Goal: Transaction & Acquisition: Purchase product/service

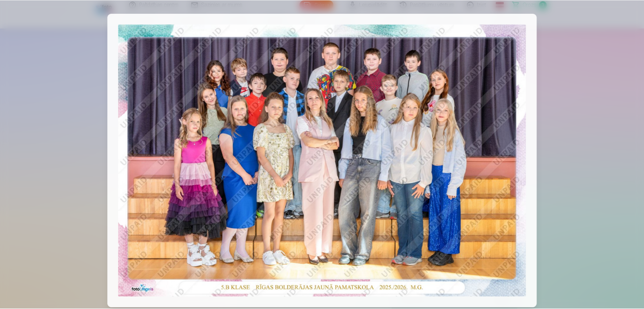
scroll to position [134, 0]
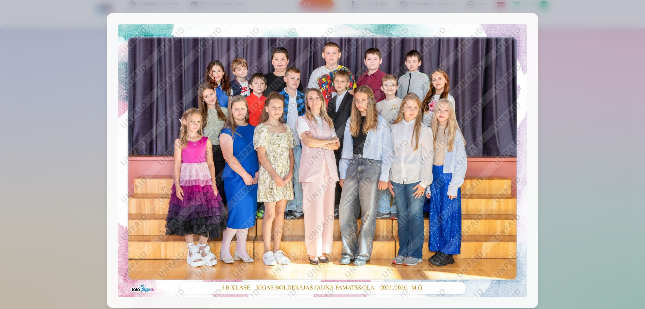
click at [608, 52] on div at bounding box center [322, 154] width 645 height 309
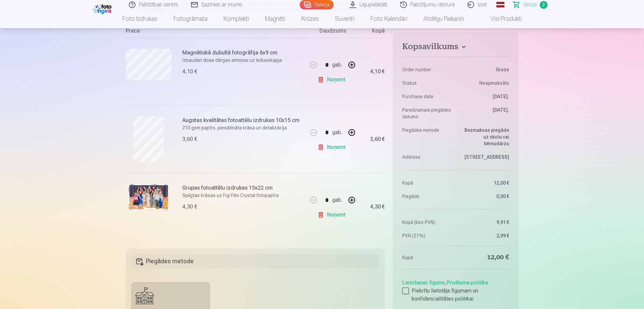
click at [322, 1] on link "Galerija" at bounding box center [317, 4] width 34 height 9
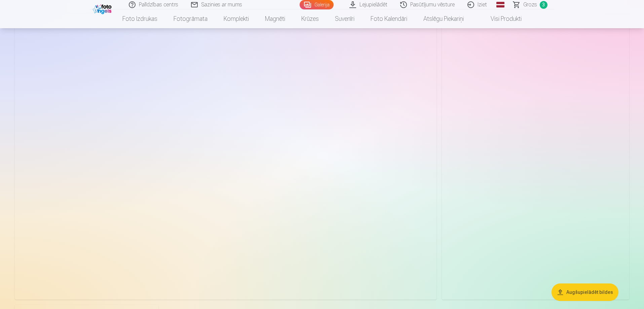
scroll to position [1849, 0]
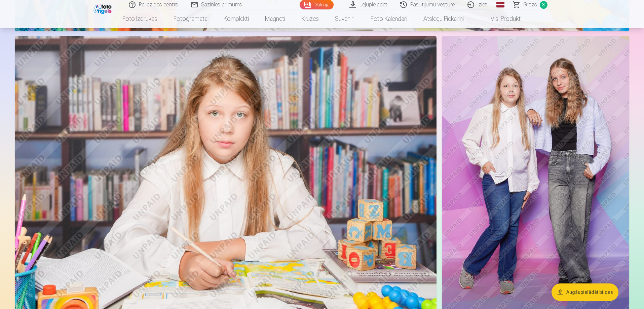
click at [541, 135] on img at bounding box center [535, 176] width 187 height 281
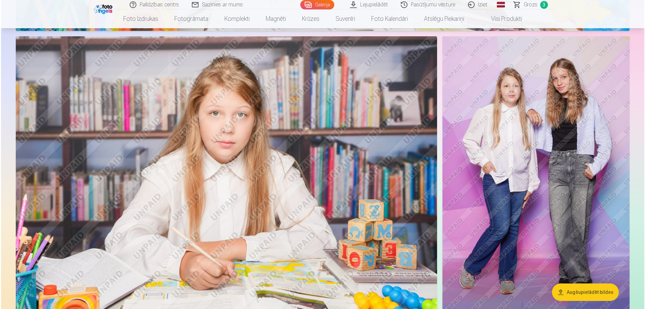
scroll to position [1853, 0]
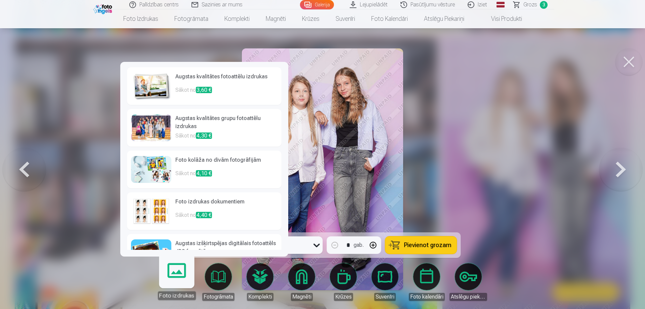
click at [142, 84] on img at bounding box center [151, 86] width 40 height 27
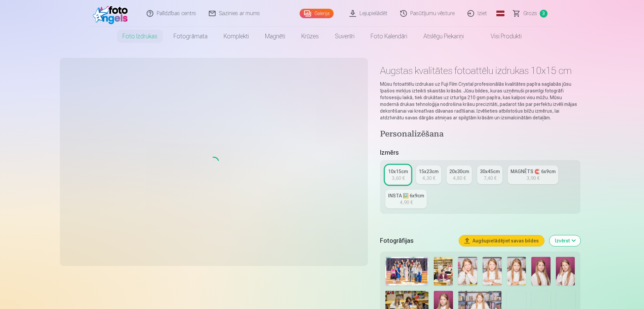
scroll to position [1853, 0]
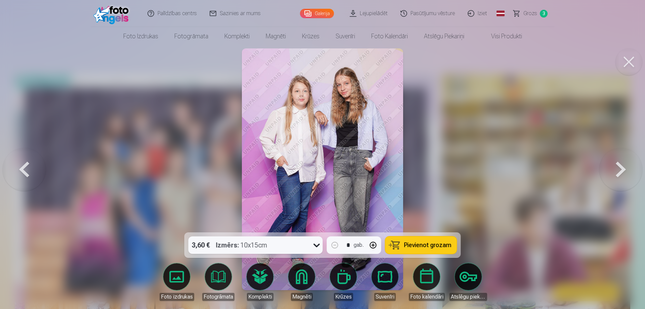
click at [637, 66] on button at bounding box center [629, 61] width 27 height 27
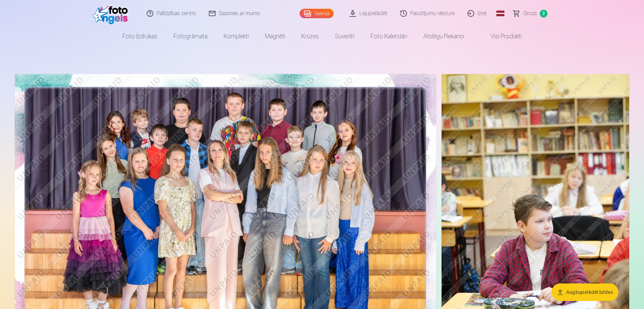
click at [527, 12] on span "Grozs" at bounding box center [530, 13] width 14 height 8
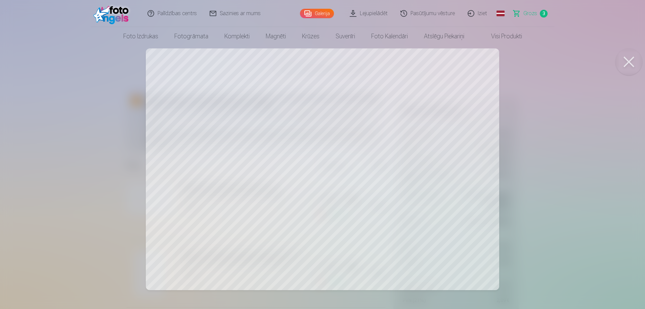
drag, startPoint x: 629, startPoint y: 62, endPoint x: 624, endPoint y: 62, distance: 5.7
click at [626, 63] on button at bounding box center [629, 61] width 27 height 27
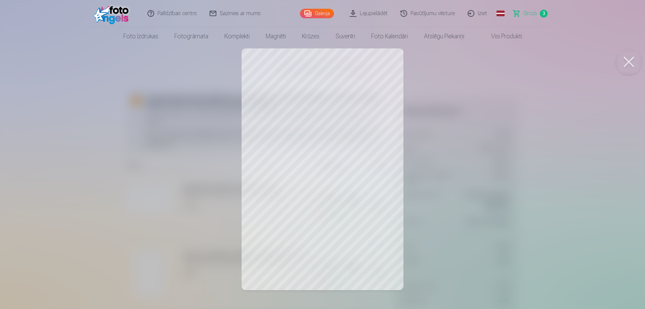
click at [628, 67] on button at bounding box center [629, 61] width 27 height 27
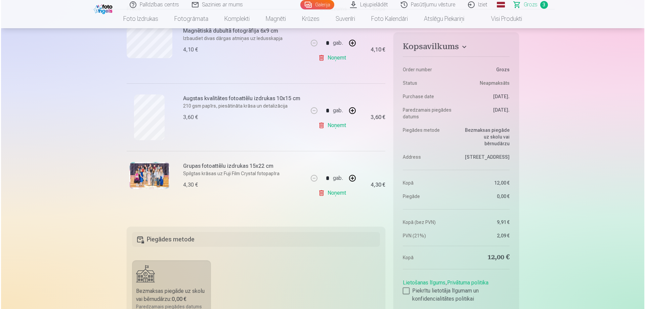
scroll to position [168, 0]
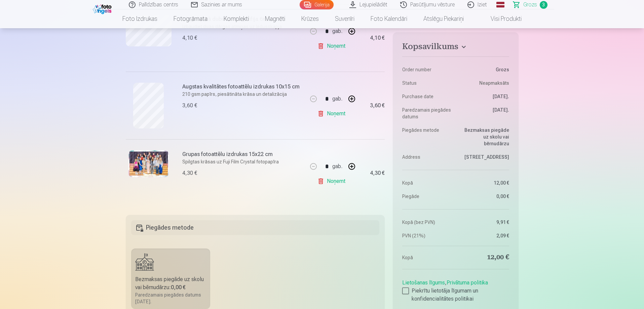
click at [219, 162] on p "Spilgtas krāsas uz Fuji Film Crystal fotopapīra" at bounding box center [242, 161] width 121 height 7
click at [160, 156] on img at bounding box center [148, 163] width 40 height 27
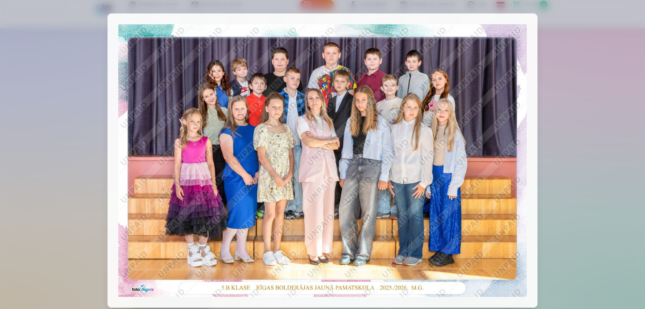
click at [603, 39] on div at bounding box center [322, 154] width 645 height 309
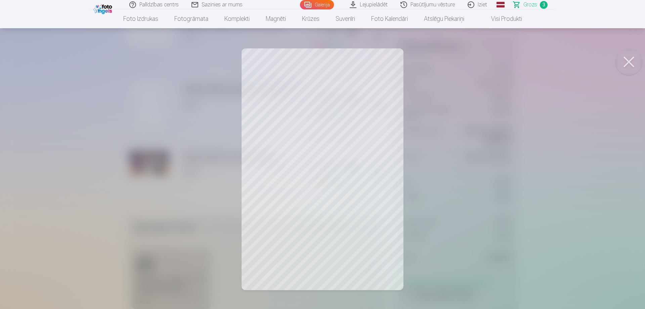
click at [317, 2] on link "Galerija" at bounding box center [317, 4] width 34 height 9
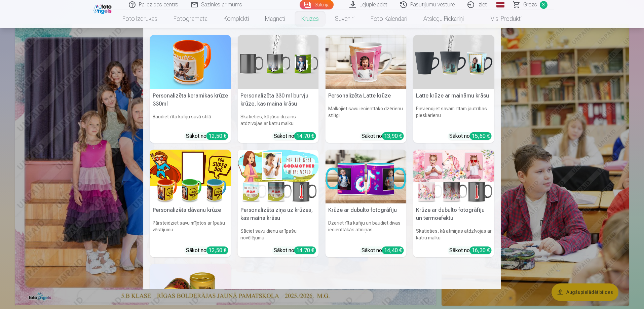
scroll to position [34, 0]
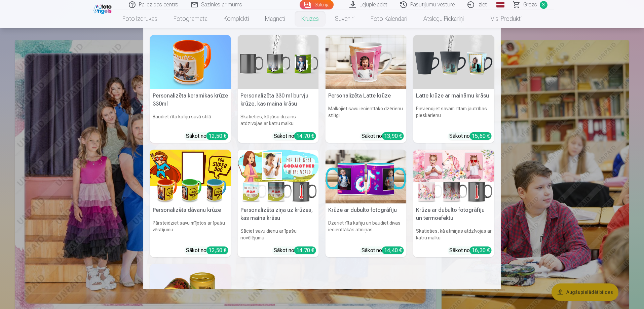
click at [528, 135] on nav "Personalizēta keramikas krūze 330ml Baudiet rīta kafiju savā stilā Sākot no 12,…" at bounding box center [322, 158] width 644 height 261
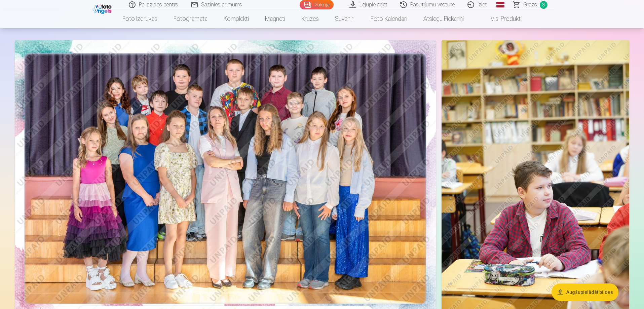
click at [370, 2] on link "Lejupielādēt" at bounding box center [368, 4] width 51 height 9
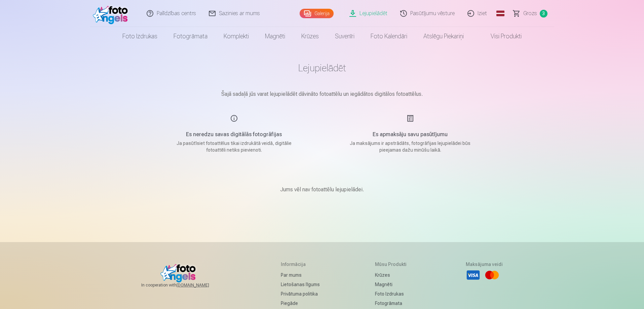
click at [374, 14] on link "Lejupielādēt" at bounding box center [368, 13] width 51 height 27
click at [318, 13] on link "Galerija" at bounding box center [317, 13] width 34 height 9
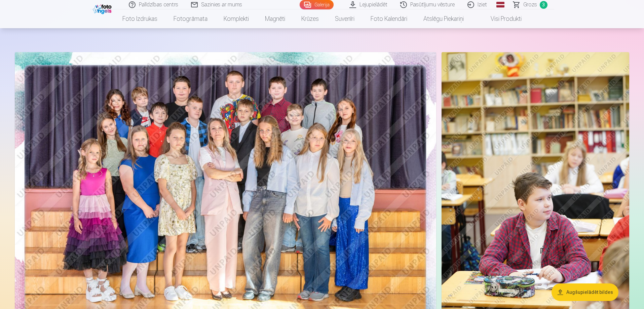
scroll to position [34, 0]
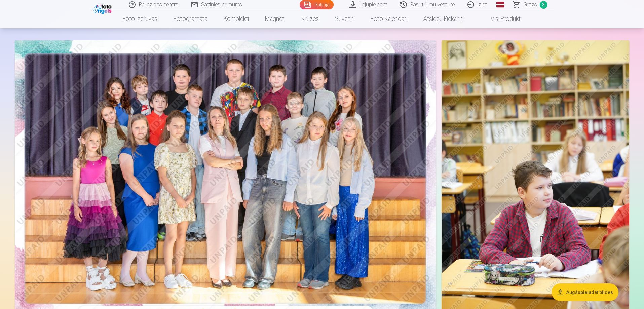
click at [318, 98] on img at bounding box center [225, 180] width 421 height 281
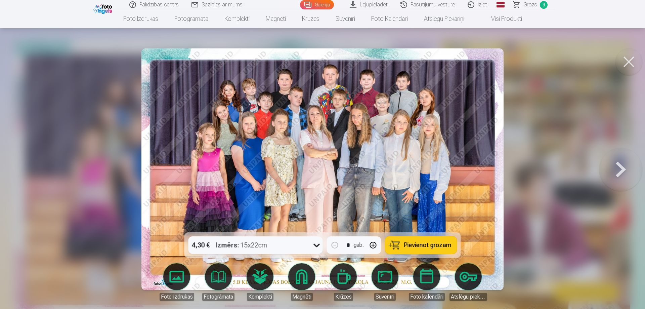
drag, startPoint x: 475, startPoint y: 150, endPoint x: 528, endPoint y: 141, distance: 53.9
click at [528, 141] on div at bounding box center [322, 154] width 645 height 309
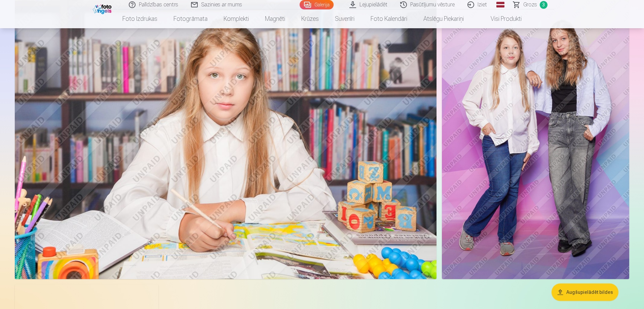
scroll to position [1916, 0]
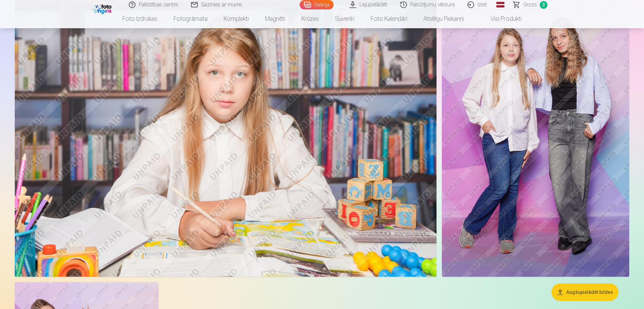
click at [557, 182] on img at bounding box center [535, 136] width 187 height 281
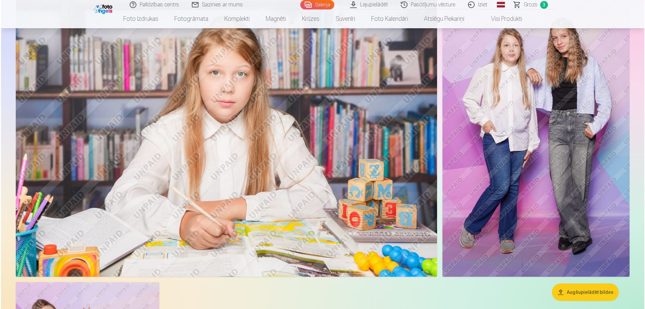
scroll to position [1921, 0]
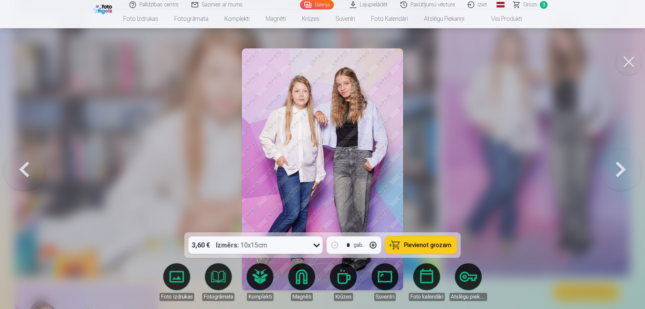
click at [399, 165] on img at bounding box center [322, 169] width 161 height 242
click at [257, 248] on div "Izmērs : 10x15cm" at bounding box center [241, 244] width 51 height 17
click at [448, 201] on div at bounding box center [322, 154] width 645 height 309
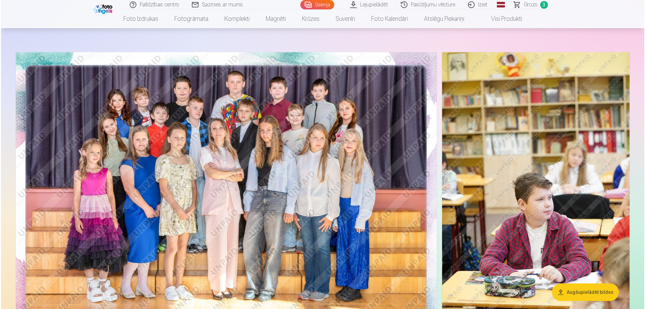
scroll to position [34, 0]
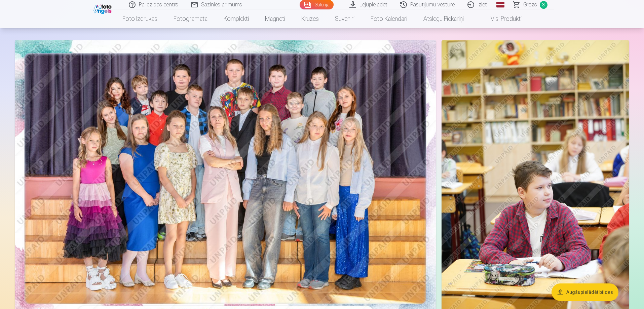
click at [290, 210] on img at bounding box center [225, 180] width 421 height 281
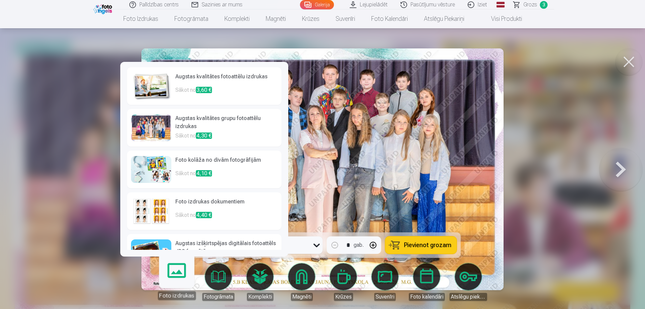
click at [155, 128] on div at bounding box center [151, 127] width 40 height 27
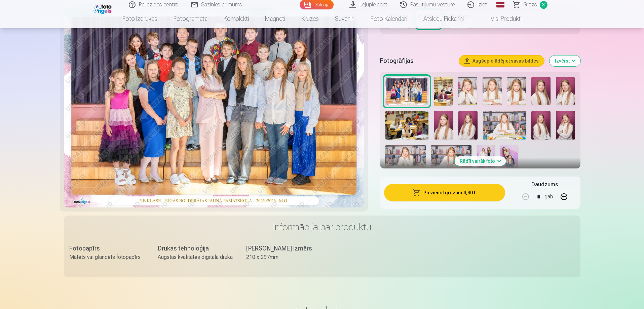
scroll to position [202, 0]
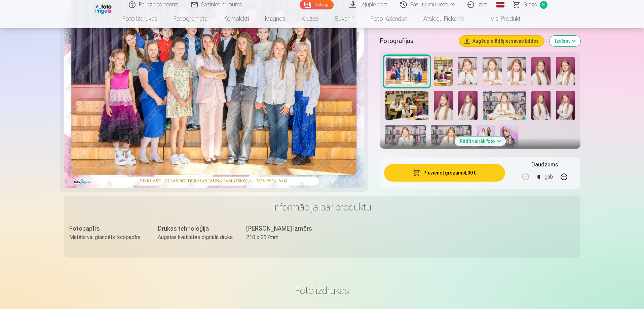
click at [281, 230] on div "Drukas izmērs" at bounding box center [283, 228] width 75 height 9
click at [186, 224] on div "Drukas tehnoloģija" at bounding box center [195, 228] width 75 height 9
click at [190, 230] on div "Drukas tehnoloģija" at bounding box center [195, 228] width 75 height 9
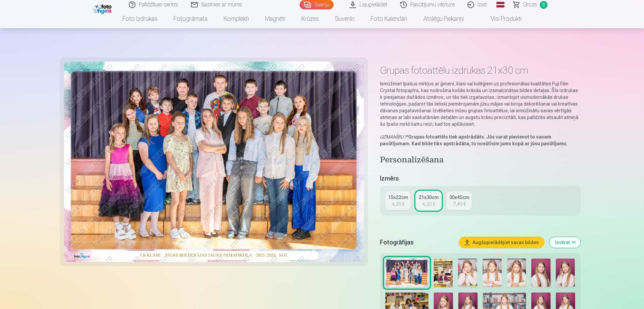
scroll to position [0, 0]
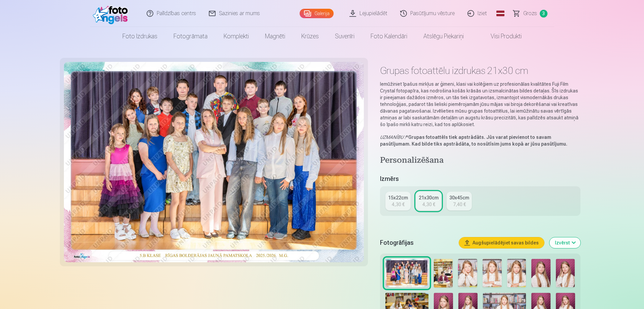
click at [572, 241] on button "Izvērst" at bounding box center [564, 242] width 31 height 11
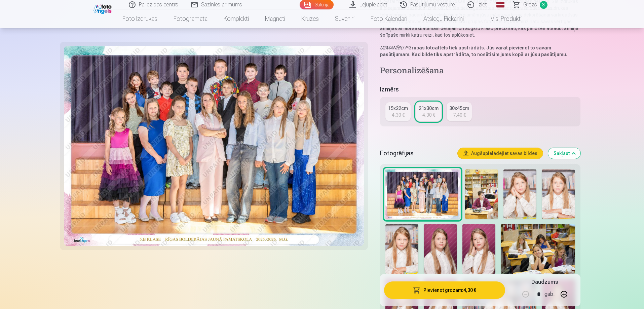
scroll to position [101, 0]
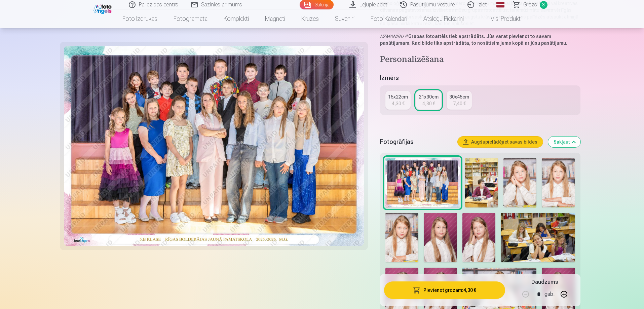
click at [354, 238] on img at bounding box center [214, 146] width 300 height 200
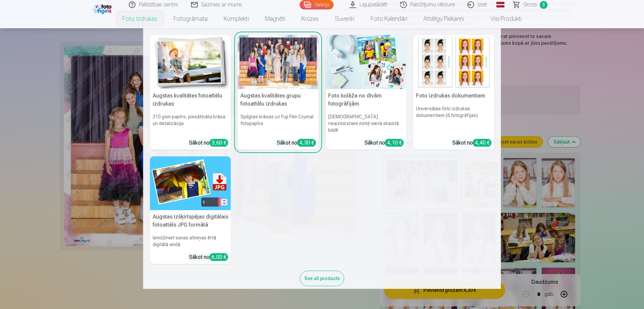
click at [184, 69] on img at bounding box center [190, 62] width 81 height 54
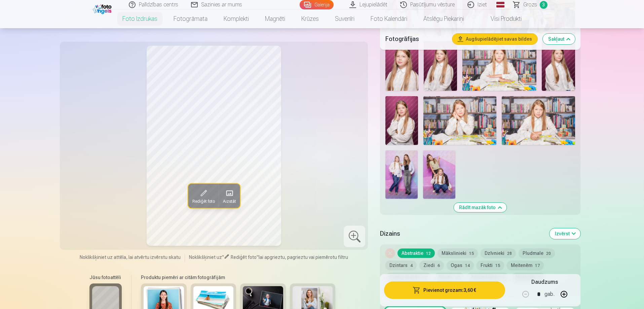
scroll to position [336, 0]
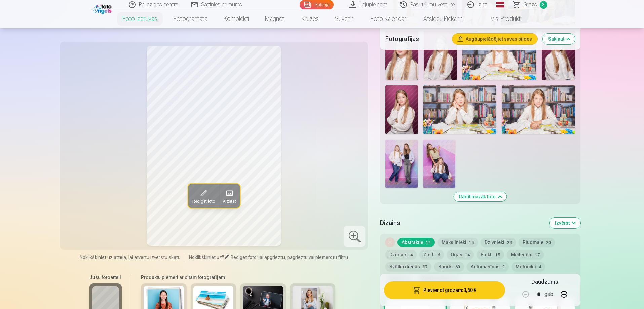
click at [407, 165] on img at bounding box center [401, 164] width 32 height 48
click at [202, 196] on span at bounding box center [203, 193] width 11 height 11
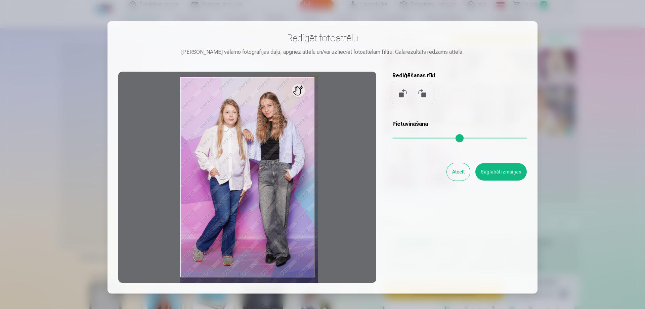
type input "*"
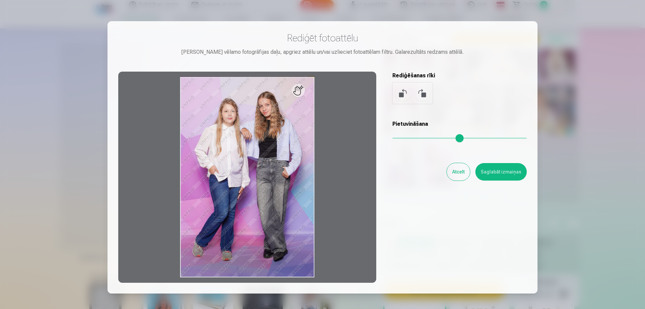
drag, startPoint x: 395, startPoint y: 135, endPoint x: 394, endPoint y: 131, distance: 4.4
click at [394, 137] on input "range" at bounding box center [460, 137] width 134 height 1
drag, startPoint x: 506, startPoint y: 175, endPoint x: 500, endPoint y: 171, distance: 7.1
click at [505, 174] on button "Saglabāt izmaiņas" at bounding box center [501, 171] width 51 height 17
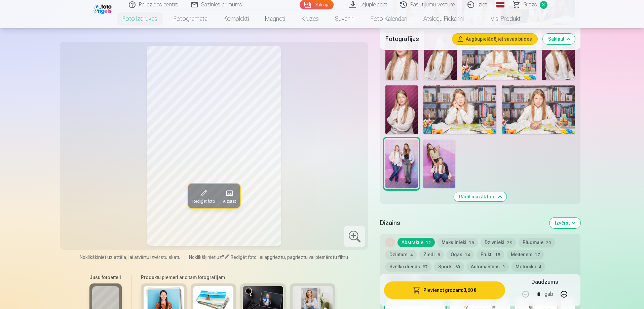
click at [227, 195] on span at bounding box center [229, 193] width 11 height 11
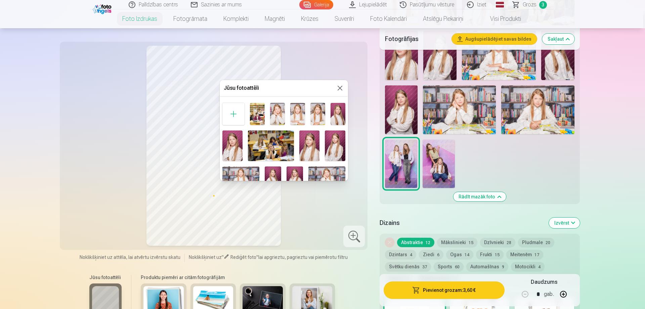
click at [406, 164] on div at bounding box center [322, 154] width 645 height 309
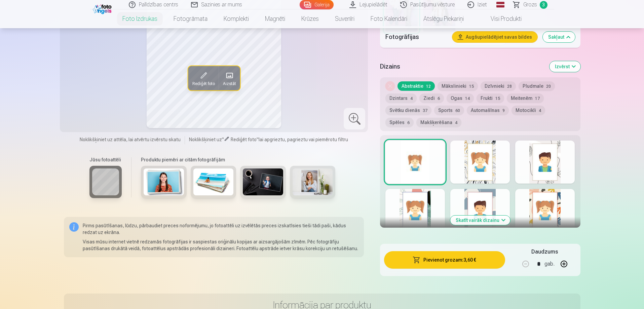
scroll to position [504, 0]
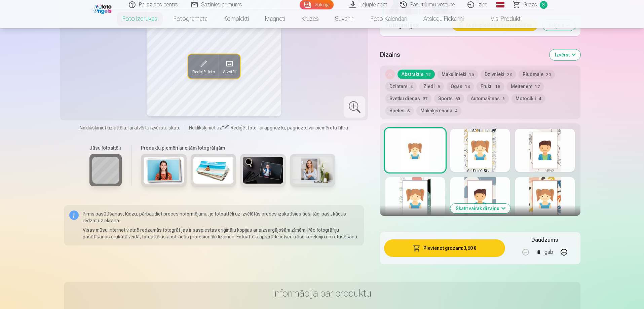
click at [473, 211] on button "Skatīt vairāk dizainu" at bounding box center [480, 208] width 60 height 9
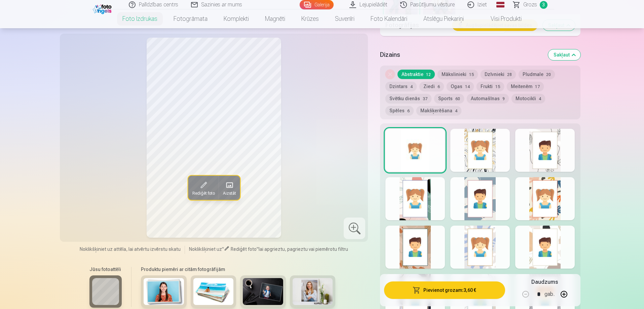
click at [479, 163] on div at bounding box center [479, 150] width 59 height 43
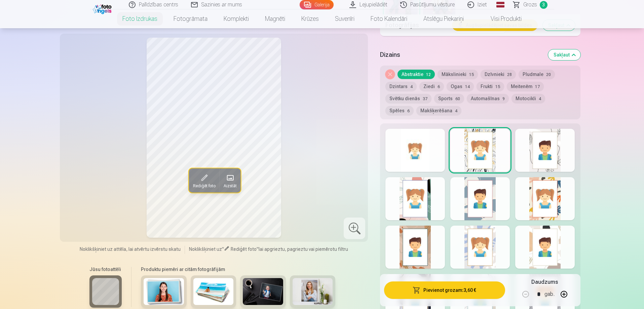
click at [562, 167] on div at bounding box center [544, 150] width 59 height 43
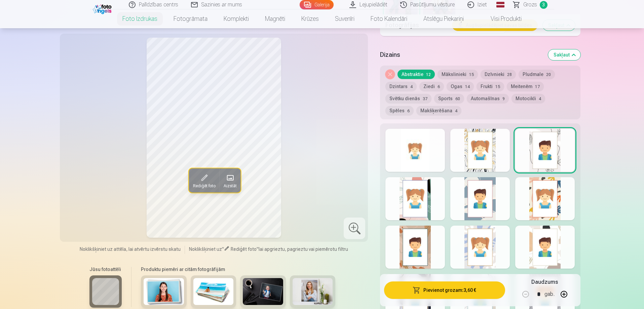
drag, startPoint x: 398, startPoint y: 210, endPoint x: 394, endPoint y: 213, distance: 4.8
click at [398, 212] on div at bounding box center [414, 198] width 59 height 43
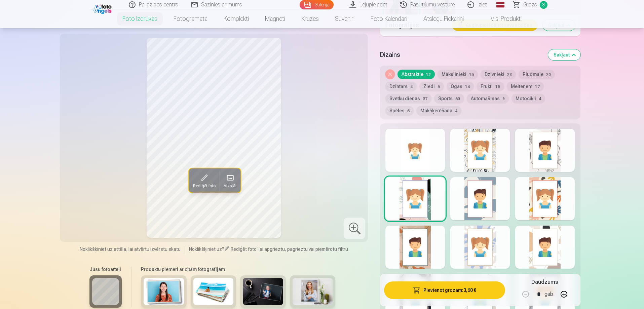
click at [484, 199] on div at bounding box center [479, 198] width 59 height 43
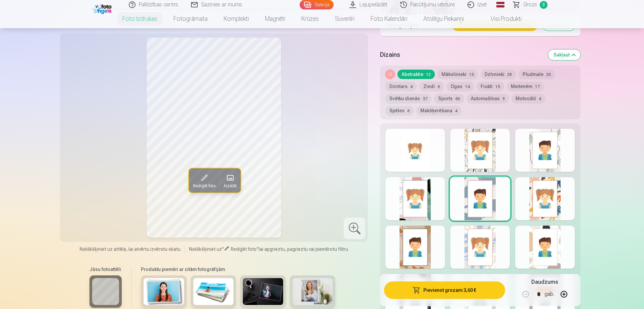
drag, startPoint x: 565, startPoint y: 200, endPoint x: 565, endPoint y: 195, distance: 5.7
click at [565, 200] on div at bounding box center [544, 198] width 59 height 43
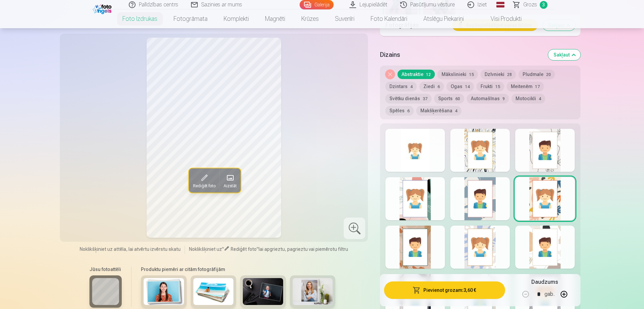
drag, startPoint x: 416, startPoint y: 274, endPoint x: 414, endPoint y: 269, distance: 5.6
click at [415, 270] on div "Personalizēšana Izmērs 10x15cm 3,60 € 15x23cm 4,30 € 20x30cm 4,80 € 30x45cm 7,4…" at bounding box center [480, 5] width 200 height 761
click at [416, 269] on div "Rādīt mazāk dizainu" at bounding box center [480, 230] width 200 height 214
click at [411, 253] on div at bounding box center [414, 247] width 59 height 43
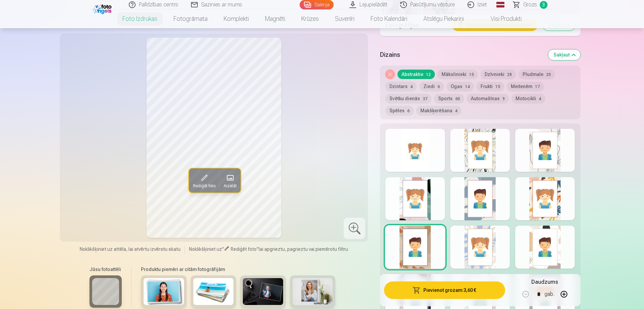
click at [468, 252] on div at bounding box center [479, 247] width 59 height 43
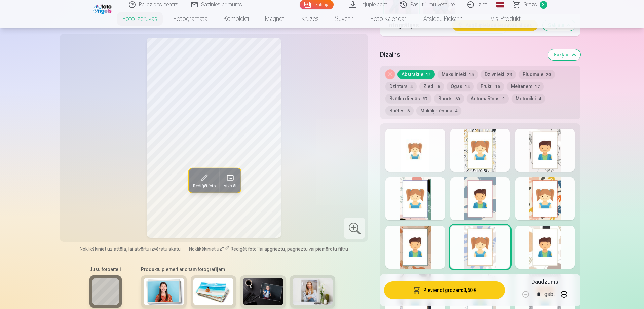
click at [545, 250] on div at bounding box center [544, 247] width 59 height 43
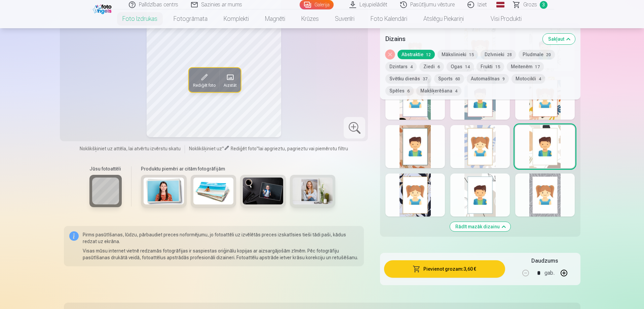
scroll to position [605, 0]
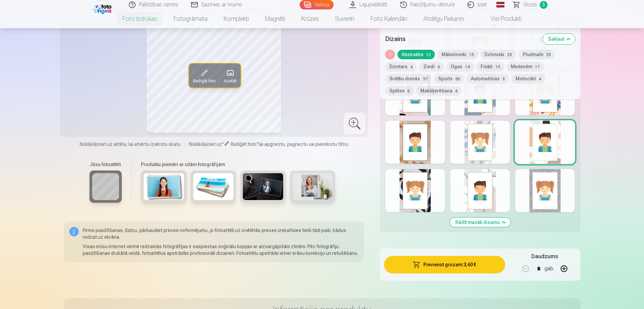
click at [427, 194] on div at bounding box center [414, 190] width 59 height 43
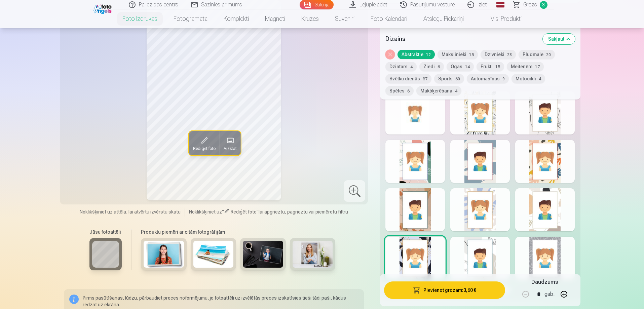
scroll to position [538, 0]
click at [455, 51] on button "Mākslinieki 15" at bounding box center [457, 54] width 40 height 9
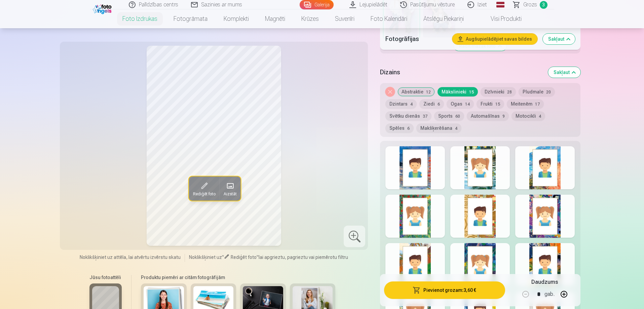
scroll to position [437, 0]
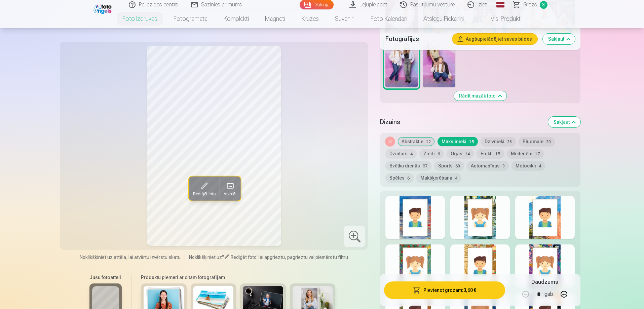
click at [491, 142] on button "Dzīvnieki 28" at bounding box center [497, 141] width 35 height 9
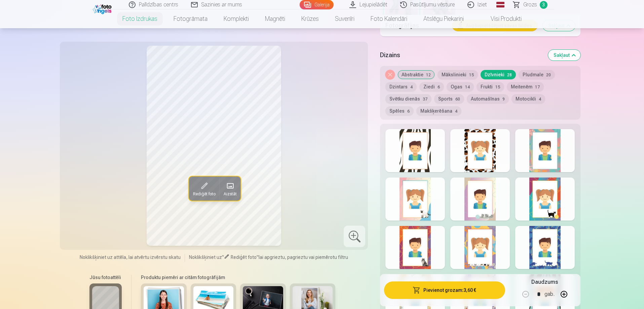
scroll to position [504, 0]
click at [419, 149] on div at bounding box center [414, 150] width 59 height 43
click at [498, 147] on div at bounding box center [479, 150] width 59 height 43
click at [538, 158] on div at bounding box center [544, 150] width 59 height 43
click at [426, 205] on div at bounding box center [414, 198] width 59 height 43
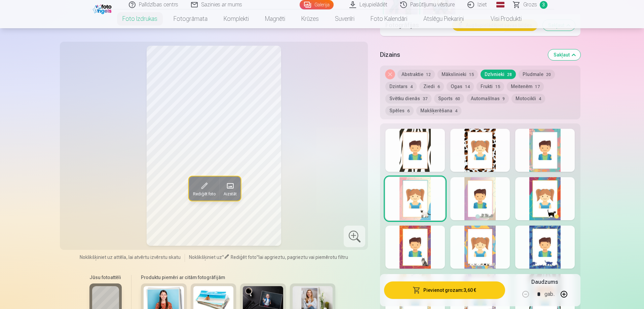
click at [494, 207] on div at bounding box center [479, 198] width 59 height 43
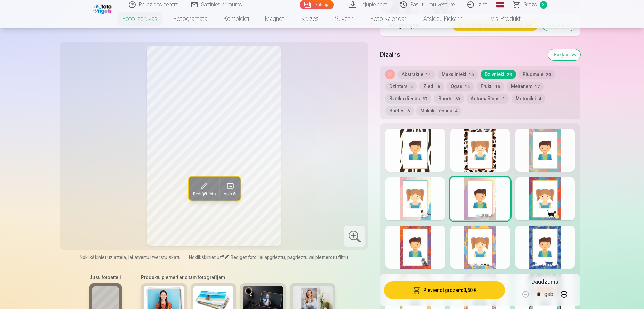
click at [550, 201] on div at bounding box center [544, 198] width 59 height 43
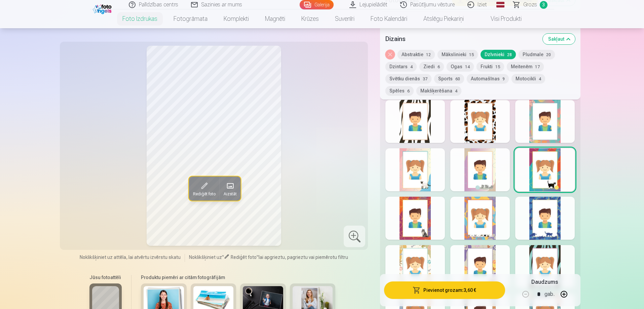
scroll to position [571, 0]
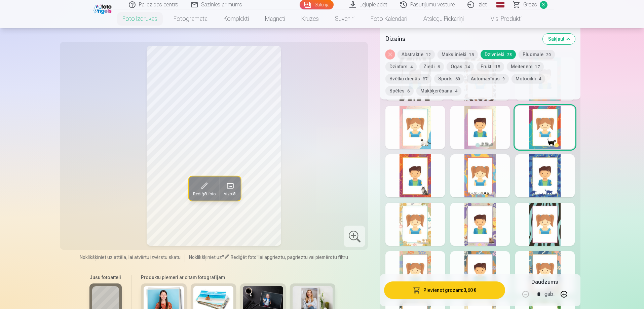
click at [475, 238] on div at bounding box center [479, 224] width 59 height 43
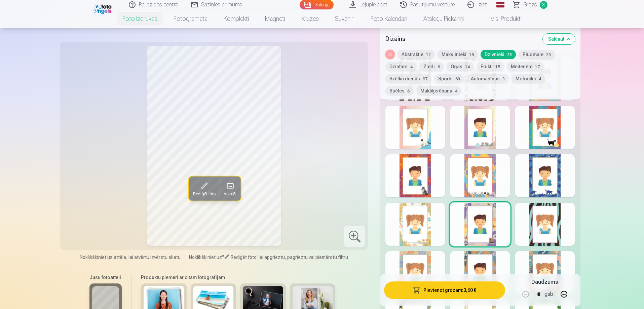
scroll to position [706, 0]
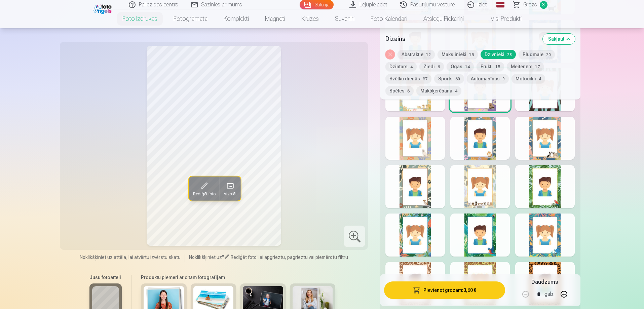
click at [476, 205] on div at bounding box center [479, 186] width 59 height 43
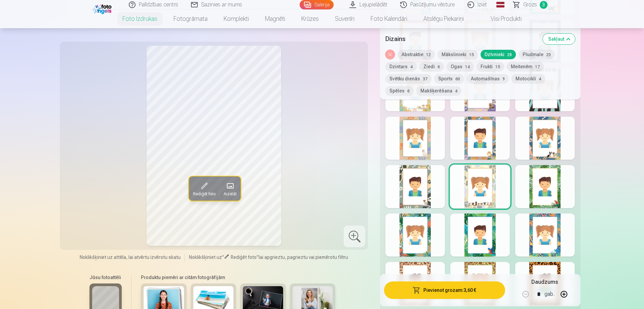
click at [470, 240] on div at bounding box center [479, 234] width 59 height 43
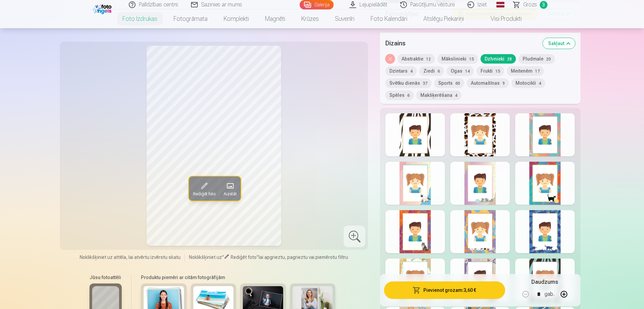
scroll to position [471, 0]
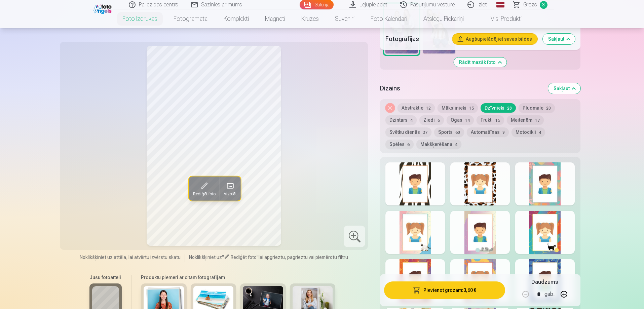
click at [409, 132] on button "Svētku dienās 37" at bounding box center [408, 131] width 46 height 9
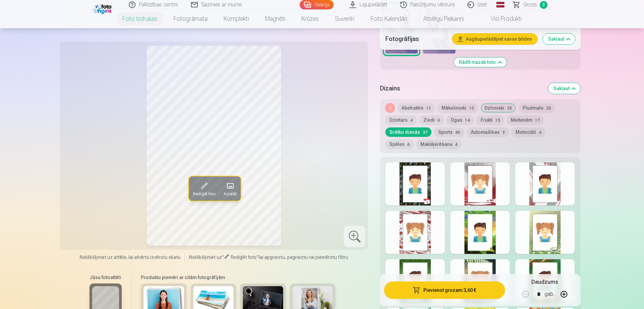
click at [405, 195] on div at bounding box center [414, 183] width 59 height 43
click at [479, 195] on div at bounding box center [479, 183] width 59 height 43
click at [563, 192] on div at bounding box center [544, 183] width 59 height 43
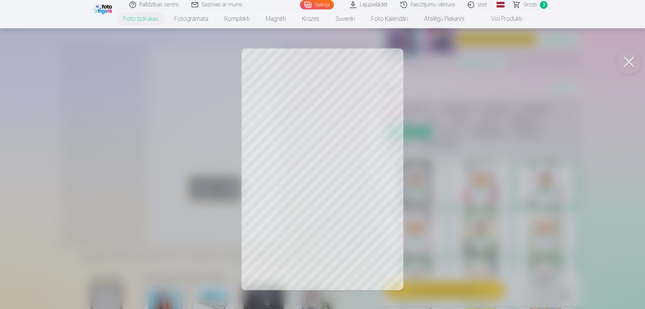
click at [629, 54] on button at bounding box center [629, 61] width 27 height 27
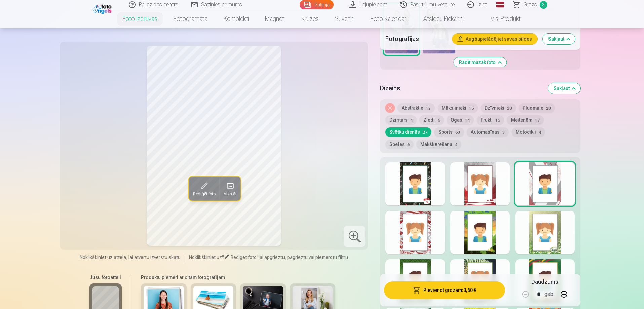
click at [416, 244] on div at bounding box center [414, 232] width 59 height 43
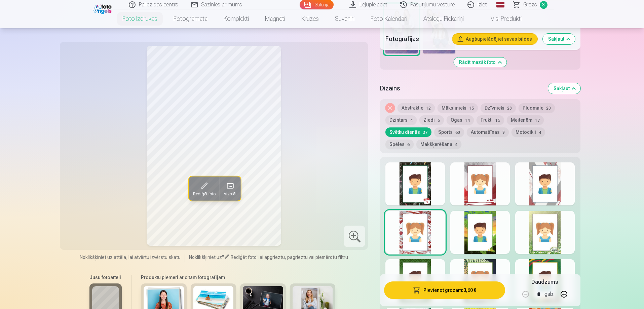
click at [475, 251] on div at bounding box center [479, 232] width 59 height 43
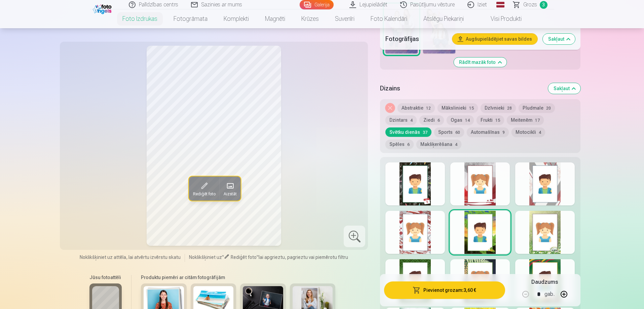
click at [550, 242] on div at bounding box center [544, 232] width 59 height 43
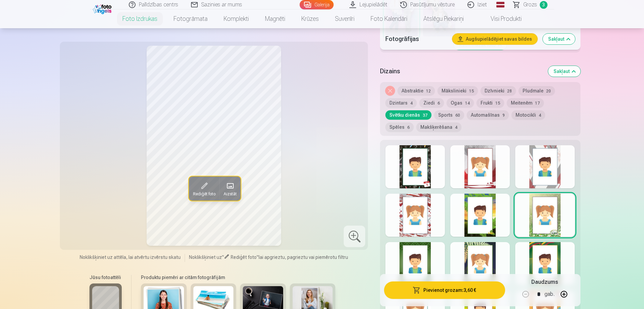
scroll to position [504, 0]
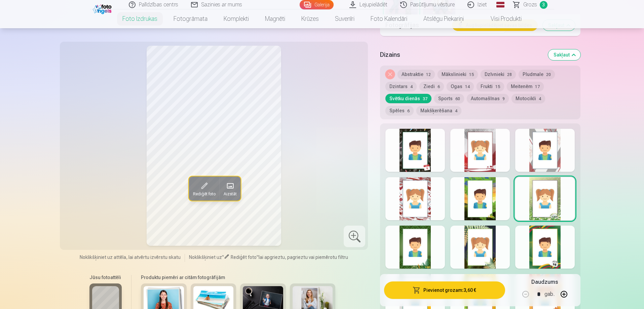
click at [416, 246] on div at bounding box center [414, 247] width 59 height 43
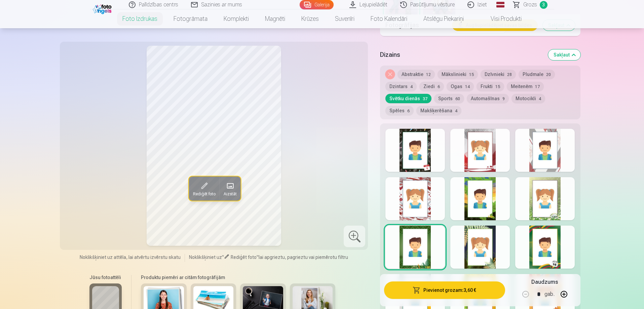
drag, startPoint x: 478, startPoint y: 241, endPoint x: 475, endPoint y: 229, distance: 12.3
click at [476, 235] on div at bounding box center [479, 247] width 59 height 43
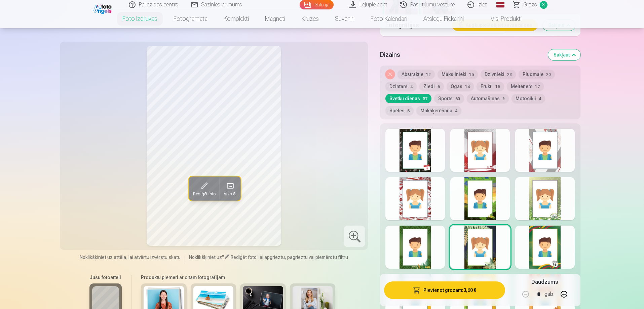
click at [553, 248] on div at bounding box center [544, 247] width 59 height 43
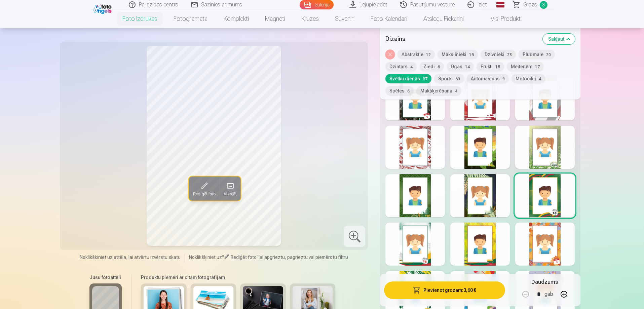
scroll to position [571, 0]
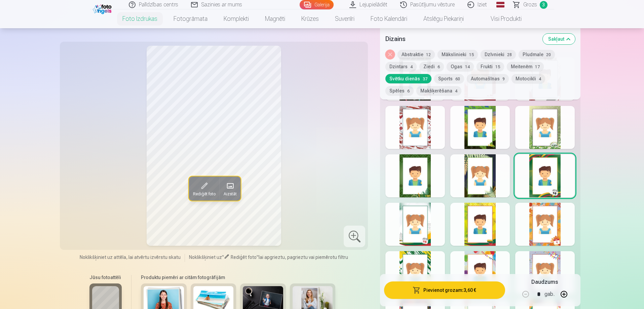
drag, startPoint x: 431, startPoint y: 236, endPoint x: 427, endPoint y: 230, distance: 7.3
click at [428, 232] on div at bounding box center [414, 224] width 59 height 43
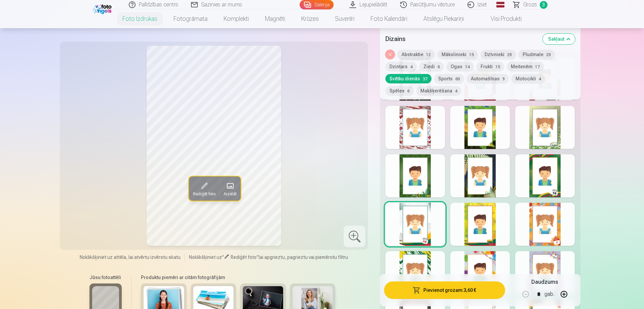
click at [480, 222] on div at bounding box center [479, 224] width 59 height 43
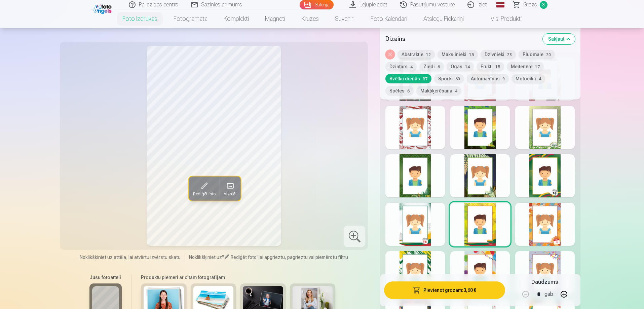
click at [539, 234] on div at bounding box center [544, 224] width 59 height 43
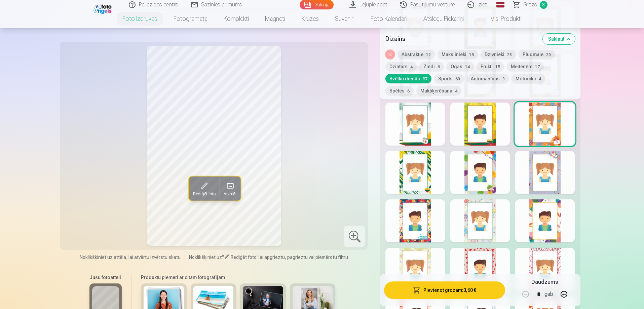
scroll to position [672, 0]
drag, startPoint x: 412, startPoint y: 176, endPoint x: 412, endPoint y: 187, distance: 10.4
click at [412, 186] on div at bounding box center [414, 171] width 59 height 43
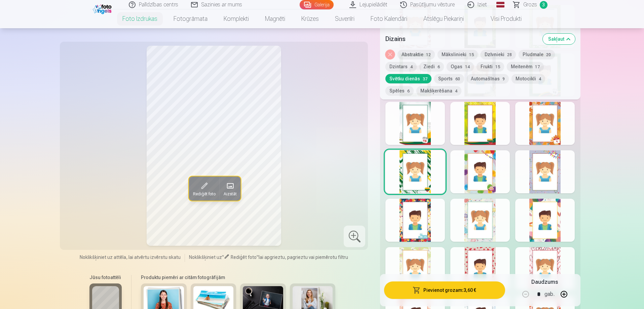
drag, startPoint x: 477, startPoint y: 171, endPoint x: 469, endPoint y: 180, distance: 11.6
click at [473, 175] on div at bounding box center [479, 171] width 59 height 43
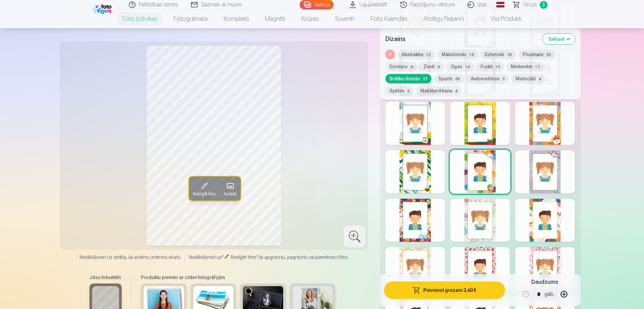
click at [557, 166] on div at bounding box center [544, 171] width 59 height 43
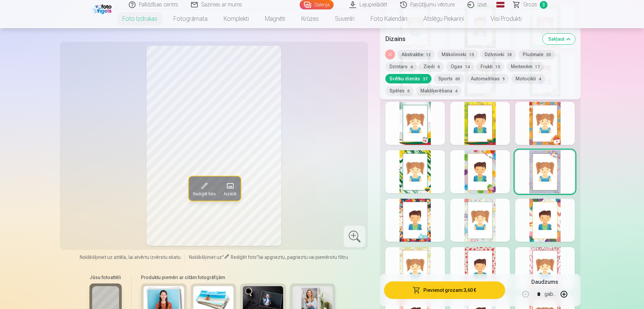
click at [429, 234] on div at bounding box center [414, 220] width 59 height 43
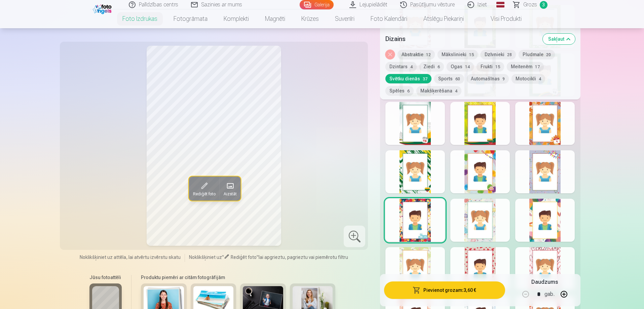
drag, startPoint x: 496, startPoint y: 223, endPoint x: 491, endPoint y: 237, distance: 14.5
click at [496, 223] on div at bounding box center [479, 220] width 59 height 43
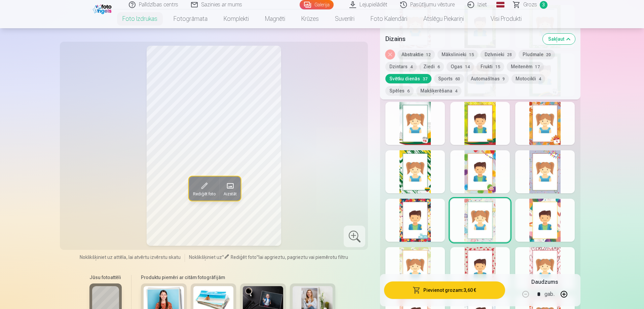
drag, startPoint x: 544, startPoint y: 237, endPoint x: 544, endPoint y: 242, distance: 4.7
click at [544, 238] on div at bounding box center [544, 220] width 59 height 43
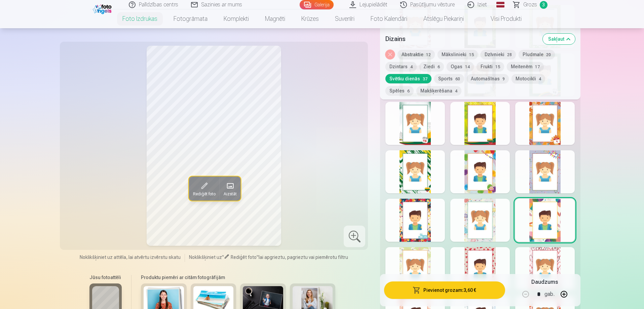
scroll to position [706, 0]
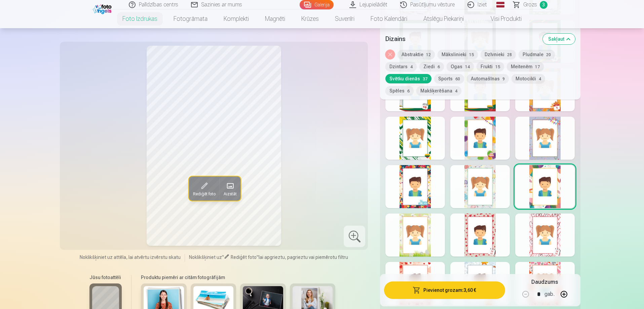
click at [413, 240] on div at bounding box center [414, 234] width 59 height 43
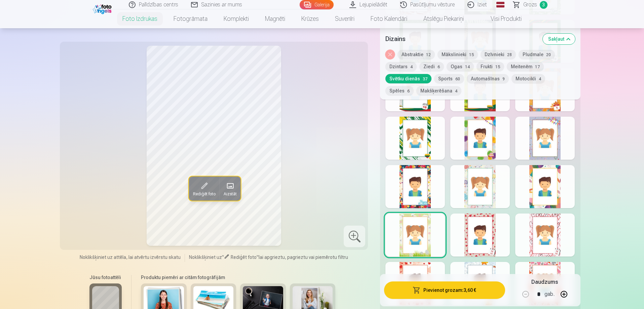
click at [477, 239] on div at bounding box center [479, 234] width 59 height 43
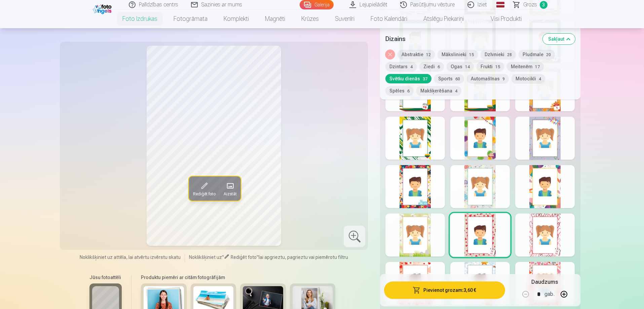
click at [538, 237] on div at bounding box center [544, 234] width 59 height 43
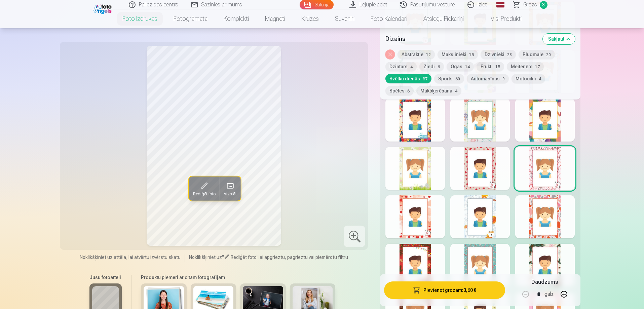
scroll to position [773, 0]
click at [430, 211] on div at bounding box center [414, 216] width 59 height 43
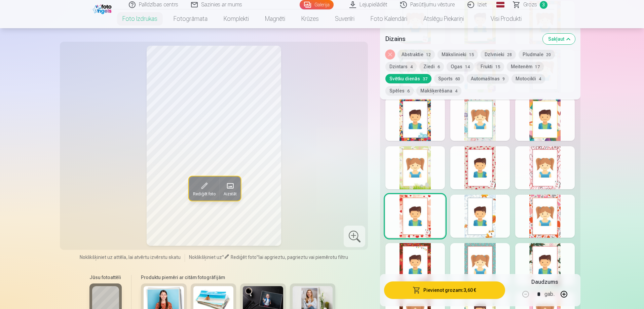
click at [475, 216] on div at bounding box center [479, 216] width 59 height 43
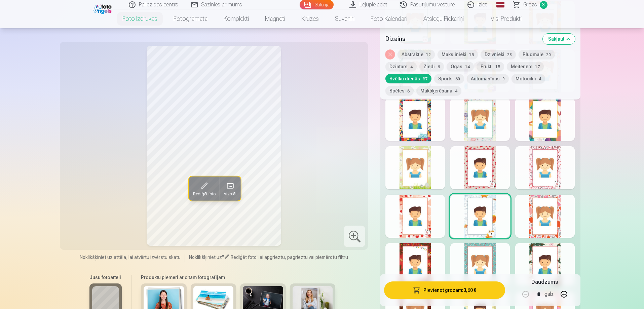
click at [541, 209] on div at bounding box center [544, 216] width 59 height 43
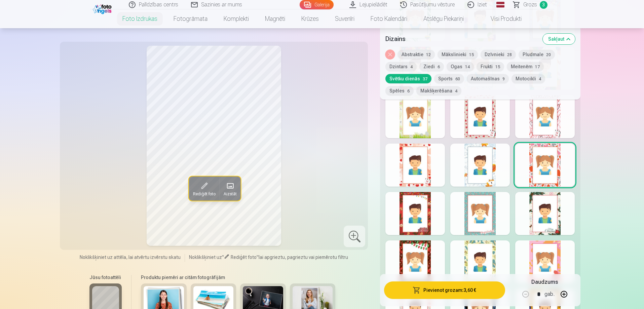
scroll to position [840, 0]
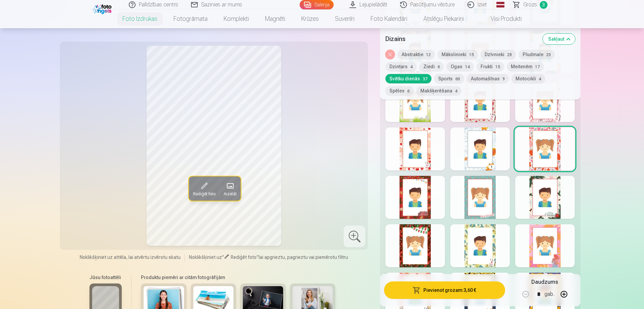
click at [418, 205] on div at bounding box center [414, 197] width 59 height 43
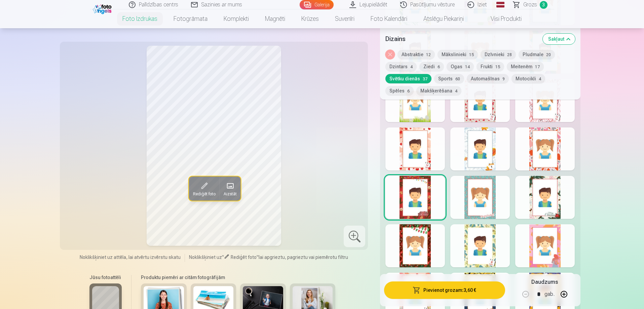
click at [487, 201] on div at bounding box center [479, 197] width 59 height 43
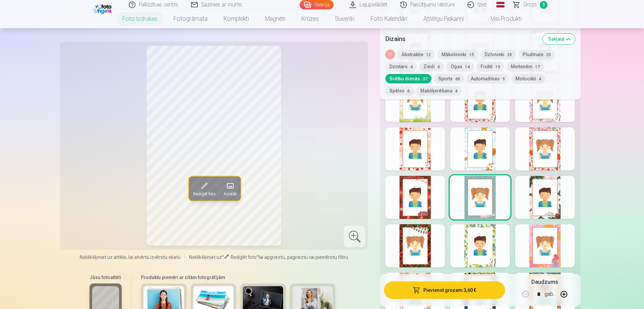
drag, startPoint x: 557, startPoint y: 204, endPoint x: 550, endPoint y: 198, distance: 8.6
click at [553, 202] on div at bounding box center [544, 197] width 59 height 43
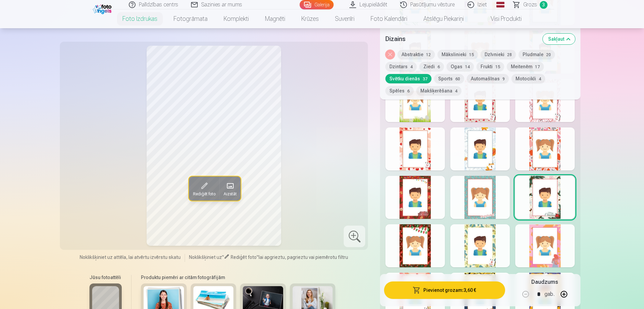
click at [422, 239] on div at bounding box center [414, 245] width 59 height 43
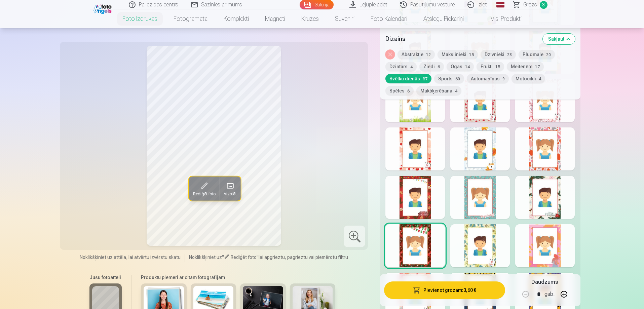
click at [492, 245] on div at bounding box center [479, 245] width 59 height 43
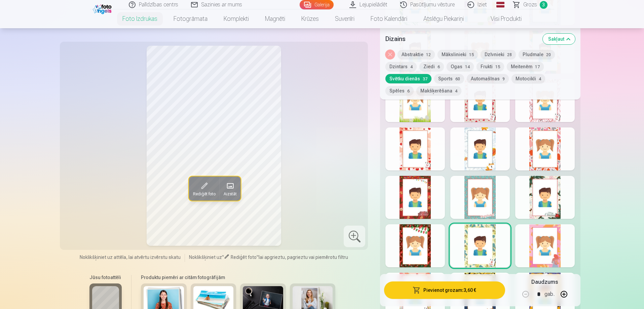
click at [551, 250] on div at bounding box center [544, 245] width 59 height 43
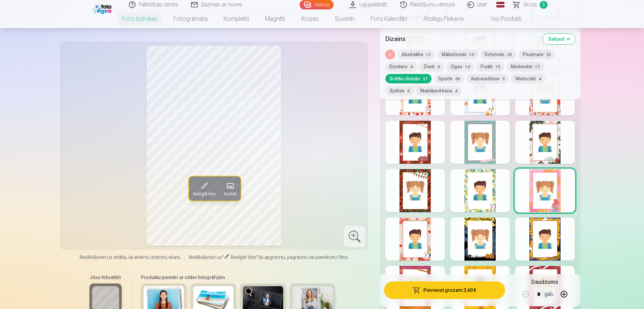
scroll to position [908, 0]
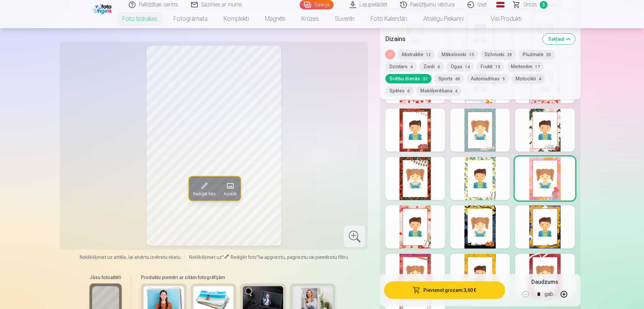
click at [526, 4] on span "Grozs" at bounding box center [530, 5] width 14 height 8
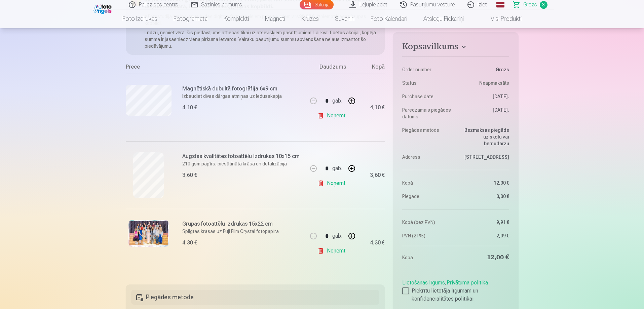
scroll to position [168, 0]
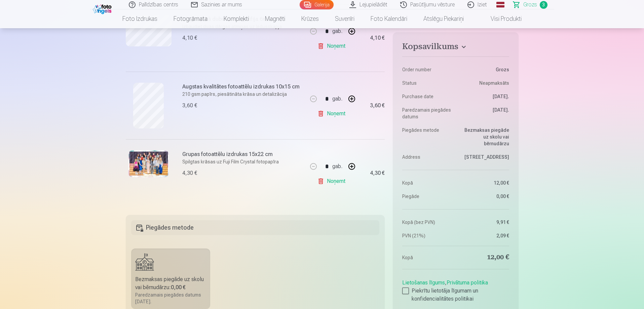
click at [325, 6] on link "Galerija" at bounding box center [317, 4] width 34 height 9
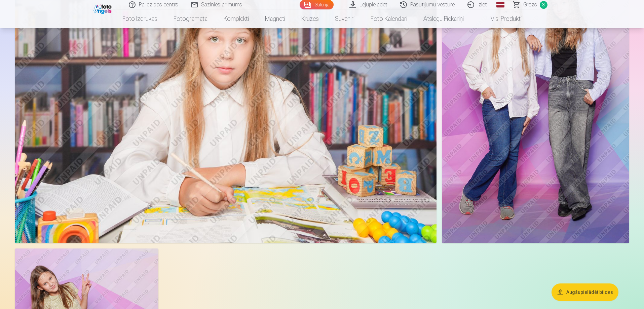
click at [532, 155] on img at bounding box center [535, 102] width 187 height 281
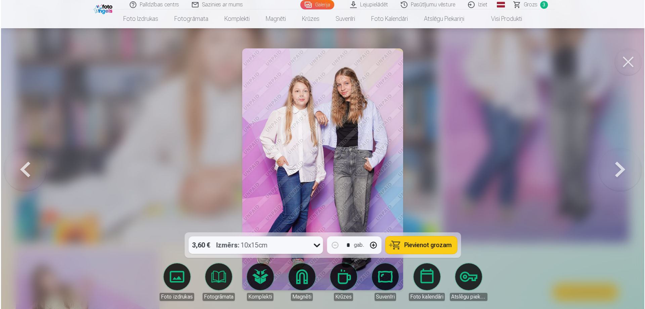
scroll to position [1955, 0]
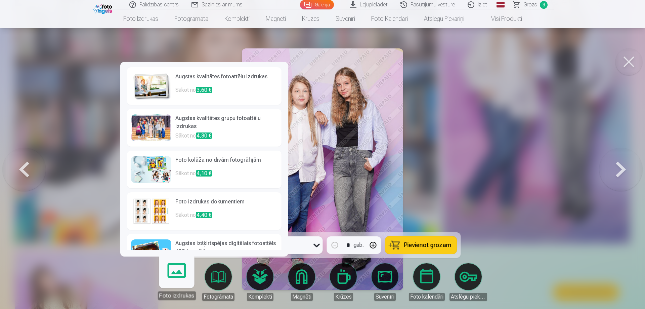
click at [182, 279] on link "Foto izdrukas" at bounding box center [176, 279] width 41 height 41
click at [148, 90] on img at bounding box center [151, 86] width 40 height 27
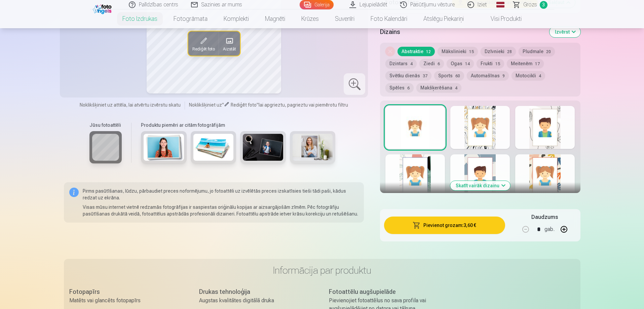
scroll to position [538, 0]
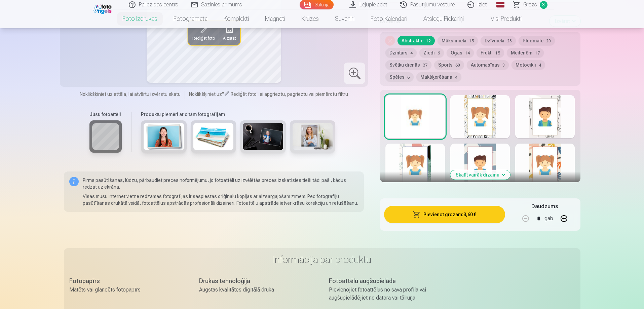
click at [402, 63] on button "Svētku dienās 37" at bounding box center [408, 64] width 46 height 9
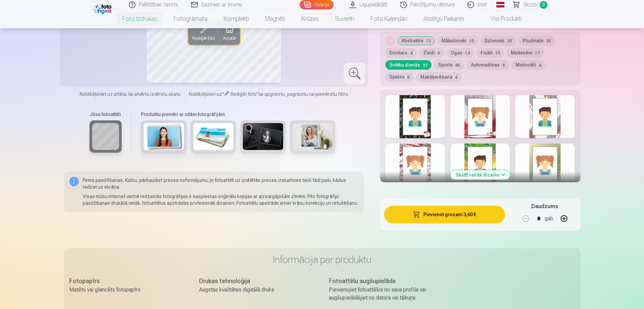
click at [422, 75] on button "Makšķerēšana 4" at bounding box center [438, 76] width 45 height 9
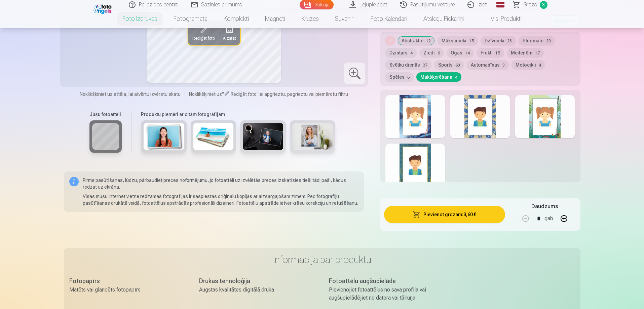
click at [402, 64] on button "Svētku dienās 37" at bounding box center [408, 64] width 46 height 9
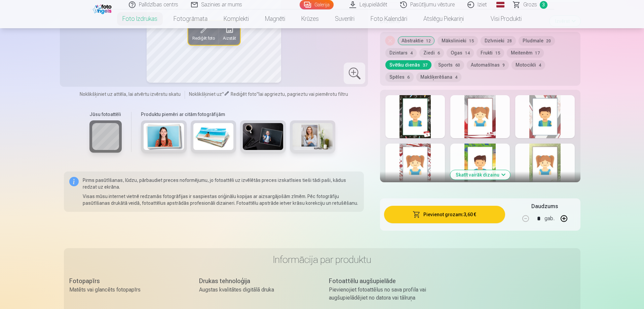
click at [468, 173] on button "Skatīt vairāk dizainu" at bounding box center [480, 174] width 60 height 9
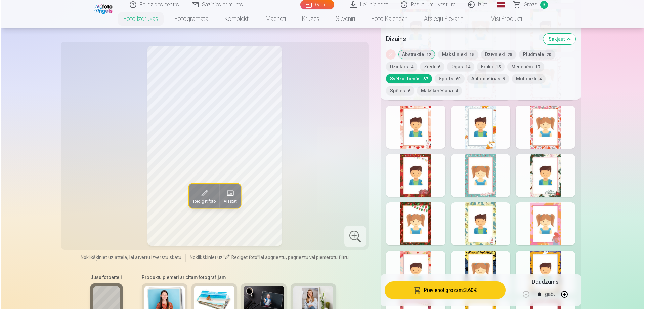
scroll to position [874, 0]
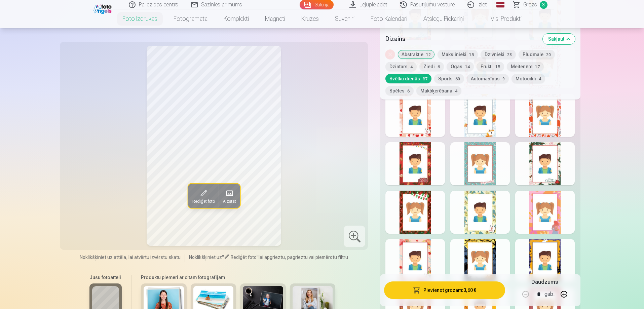
click at [544, 215] on div at bounding box center [544, 212] width 59 height 43
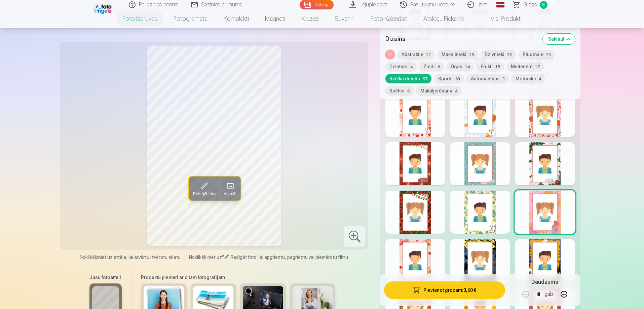
click at [445, 288] on button "Pievienot grozam : 3,60 €" at bounding box center [444, 289] width 121 height 17
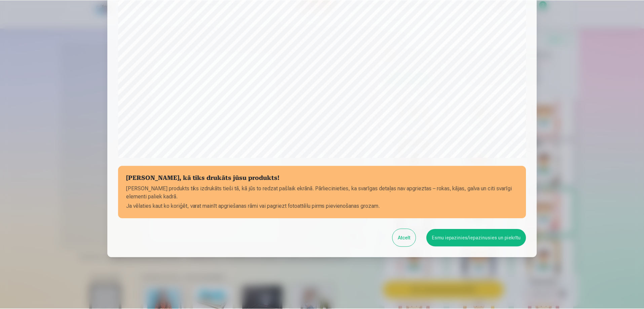
scroll to position [175, 0]
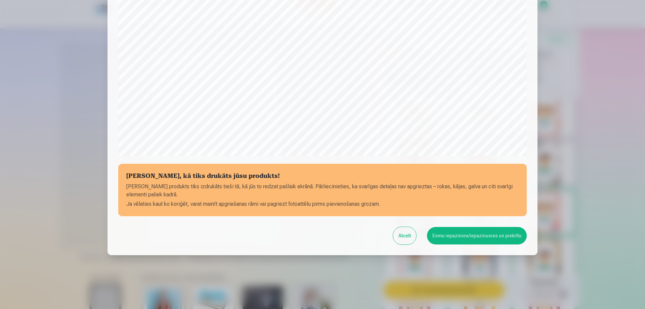
click at [454, 239] on button "Esmu iepazinies/iepazinusies un piekrītu" at bounding box center [477, 235] width 100 height 17
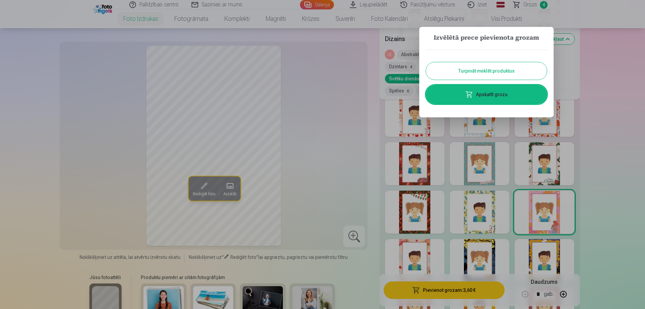
click at [511, 73] on button "Turpināt meklēt produktus" at bounding box center [486, 70] width 121 height 17
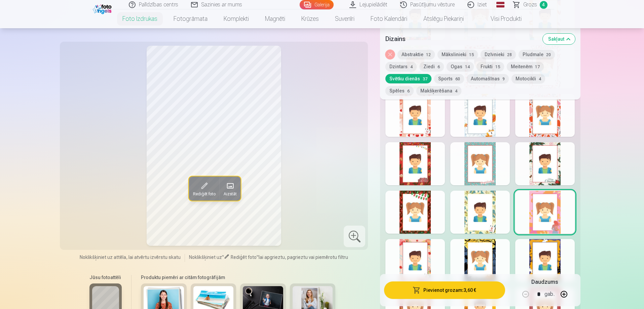
click at [528, 3] on span "Grozs" at bounding box center [530, 5] width 14 height 8
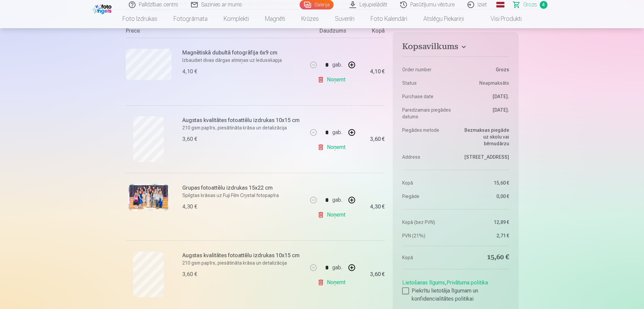
scroll to position [168, 0]
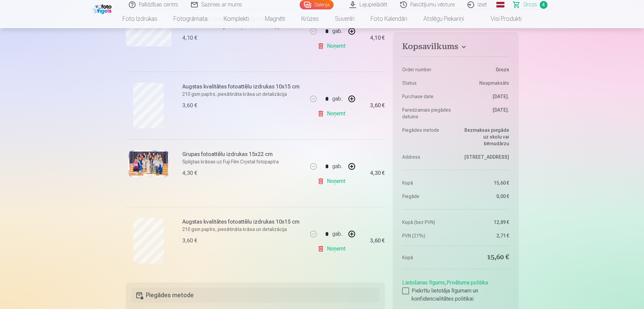
click at [329, 115] on link "Noņemt" at bounding box center [332, 113] width 31 height 13
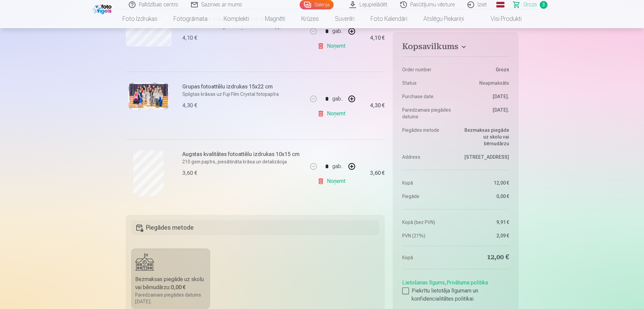
click at [308, 3] on link "Galerija" at bounding box center [317, 4] width 34 height 9
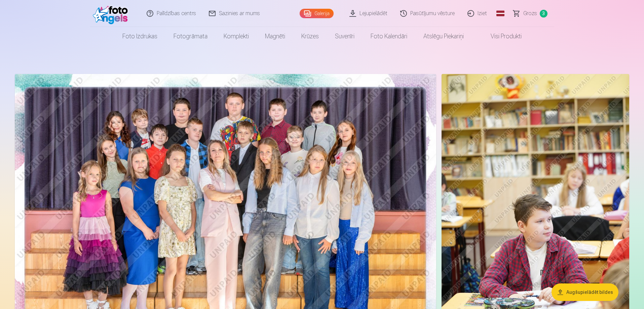
click at [250, 198] on img at bounding box center [225, 214] width 421 height 281
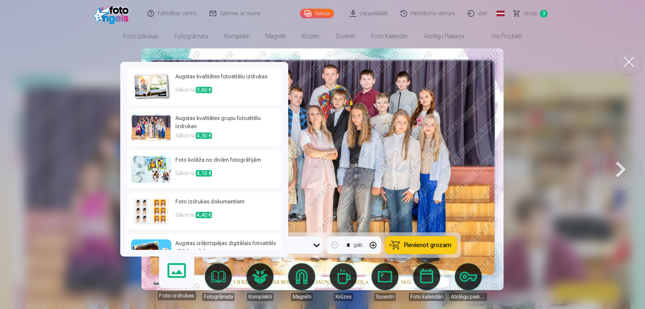
click at [181, 272] on link "Foto izdrukas" at bounding box center [176, 279] width 41 height 41
click at [160, 138] on div at bounding box center [151, 127] width 40 height 27
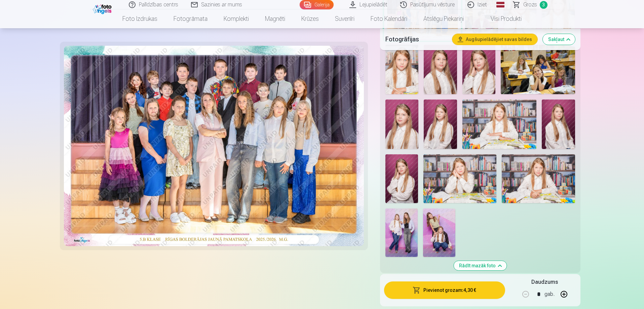
scroll to position [336, 0]
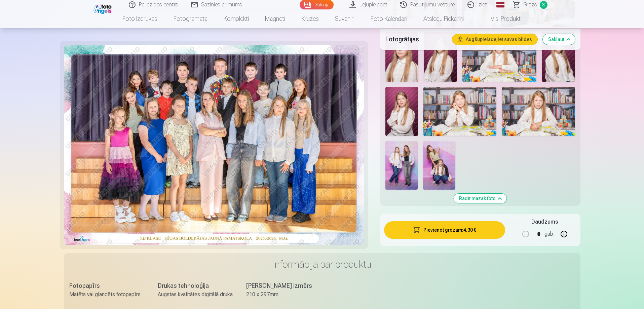
drag, startPoint x: 468, startPoint y: 193, endPoint x: 468, endPoint y: 201, distance: 8.4
click at [468, 198] on div "Rādīt mazāk foto" at bounding box center [480, 61] width 200 height 289
click at [468, 202] on button "Rādīt mazāk foto" at bounding box center [479, 198] width 53 height 9
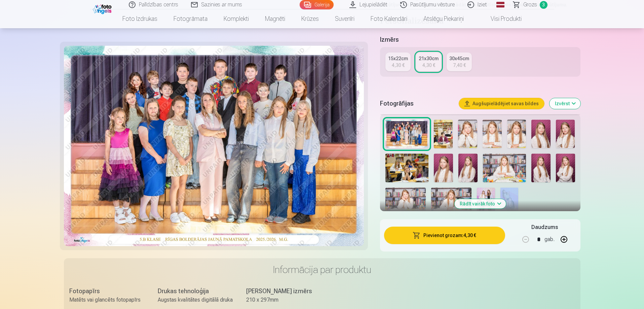
scroll to position [136, 0]
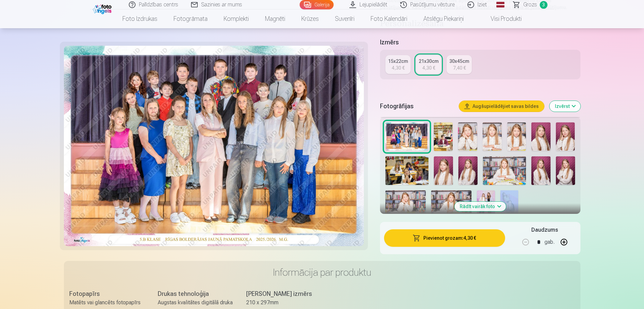
click at [568, 108] on button "Izvērst" at bounding box center [564, 106] width 31 height 11
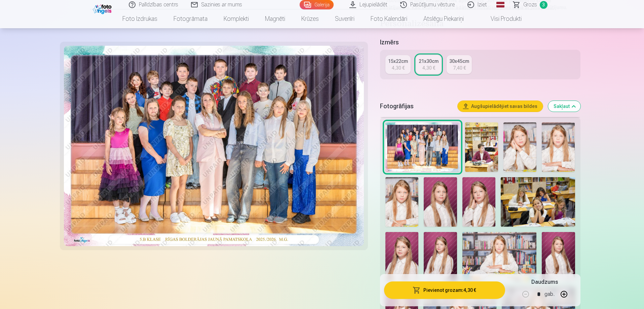
click at [568, 108] on button "Sakļaut" at bounding box center [564, 106] width 32 height 11
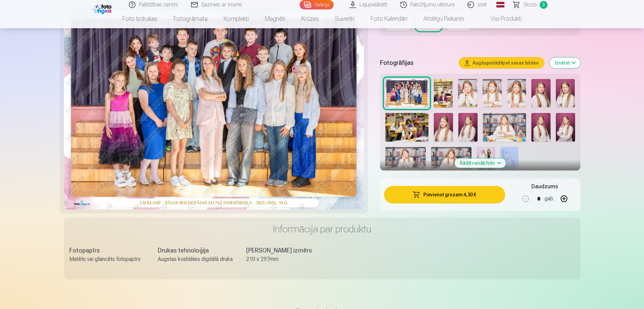
scroll to position [168, 0]
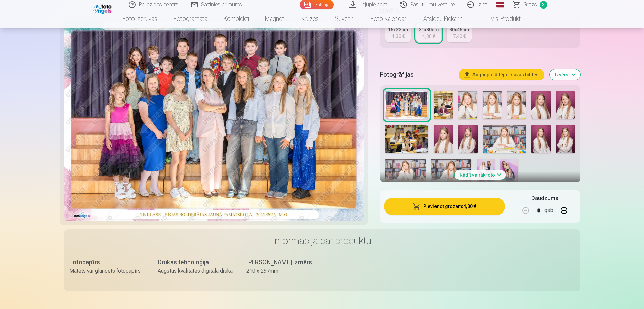
click at [365, 242] on h3 "Informācija par produktu" at bounding box center [322, 241] width 506 height 12
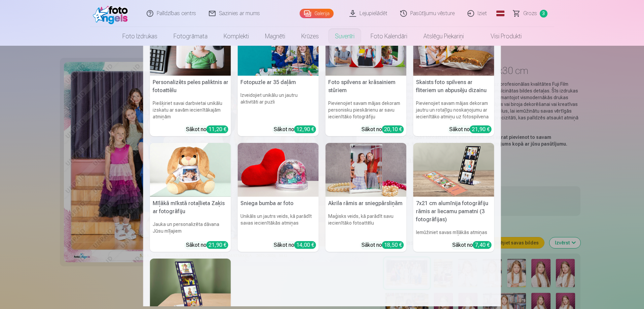
scroll to position [0, 0]
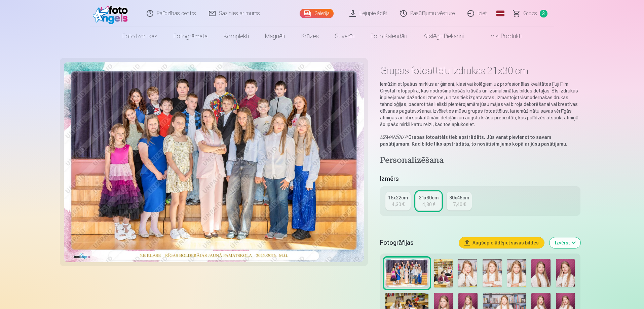
click at [535, 11] on span "Grozs" at bounding box center [530, 13] width 14 height 8
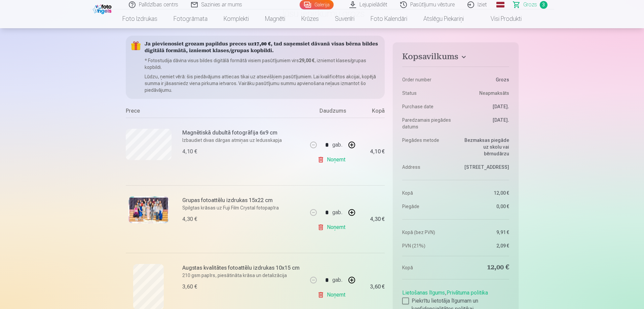
scroll to position [67, 0]
